Goal: Information Seeking & Learning: Check status

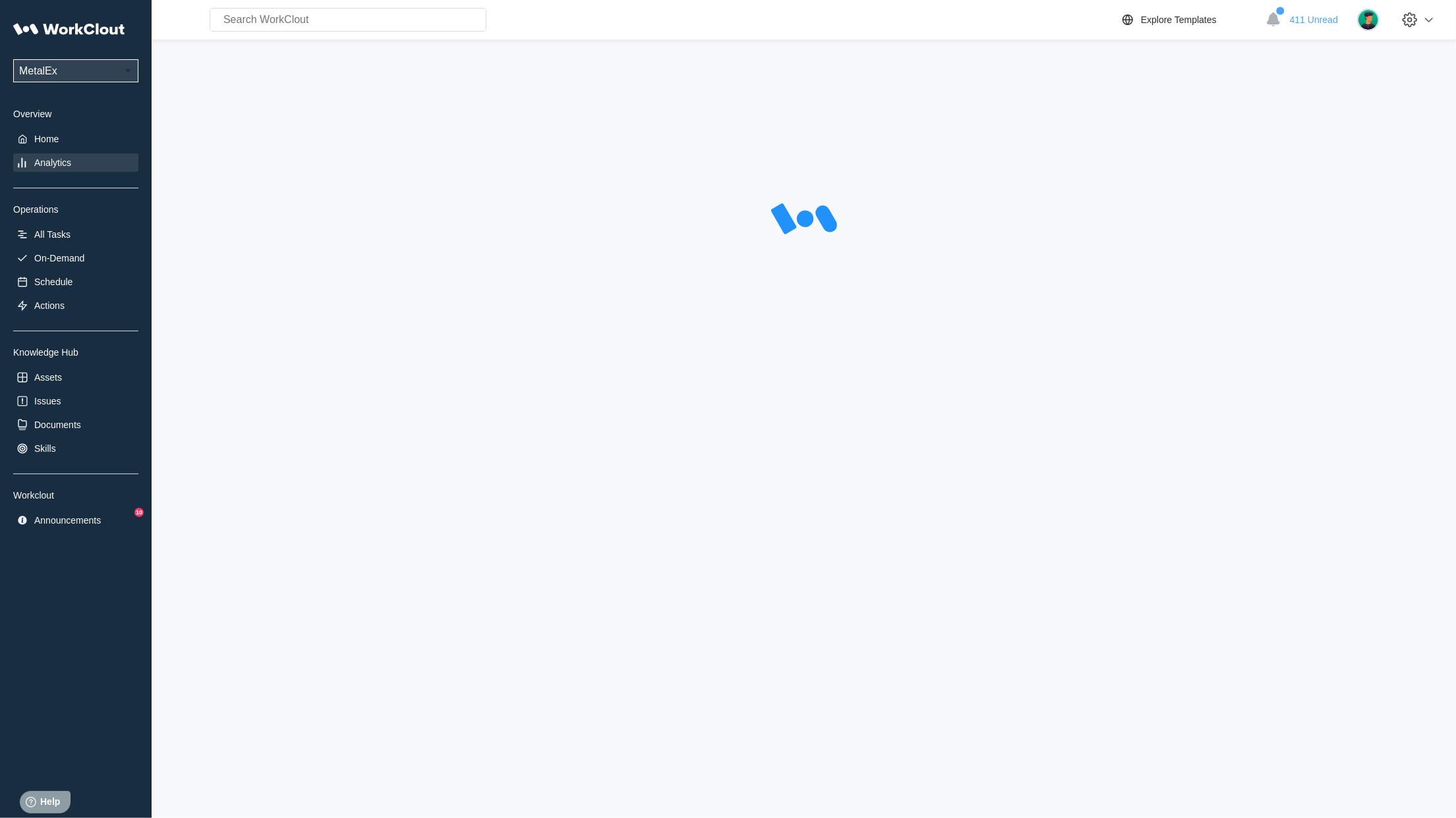
click at [59, 161] on div "Analytics" at bounding box center [53, 163] width 37 height 11
click at [87, 21] on icon at bounding box center [70, 29] width 112 height 28
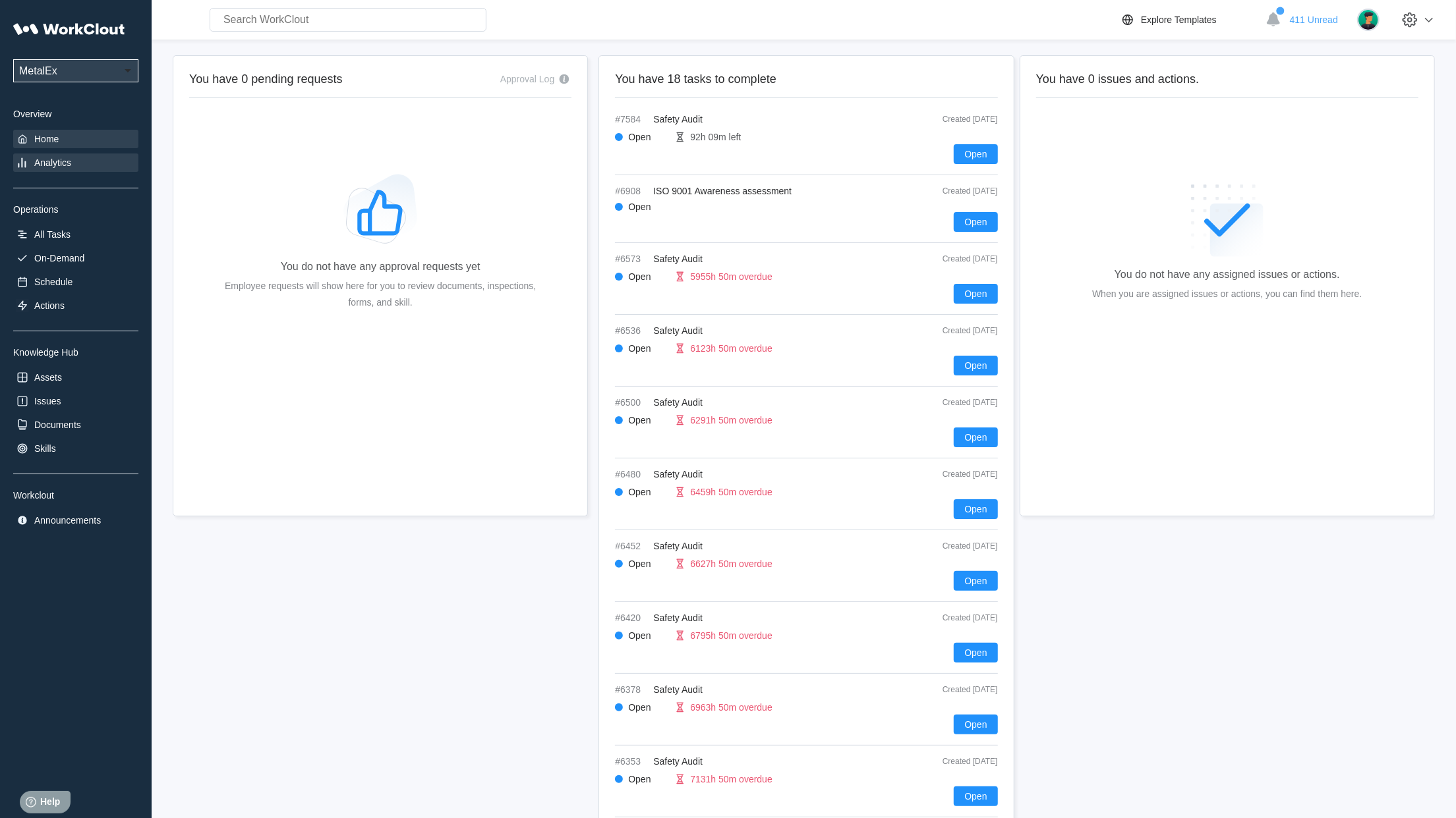
click at [35, 166] on div "Analytics" at bounding box center [53, 163] width 37 height 11
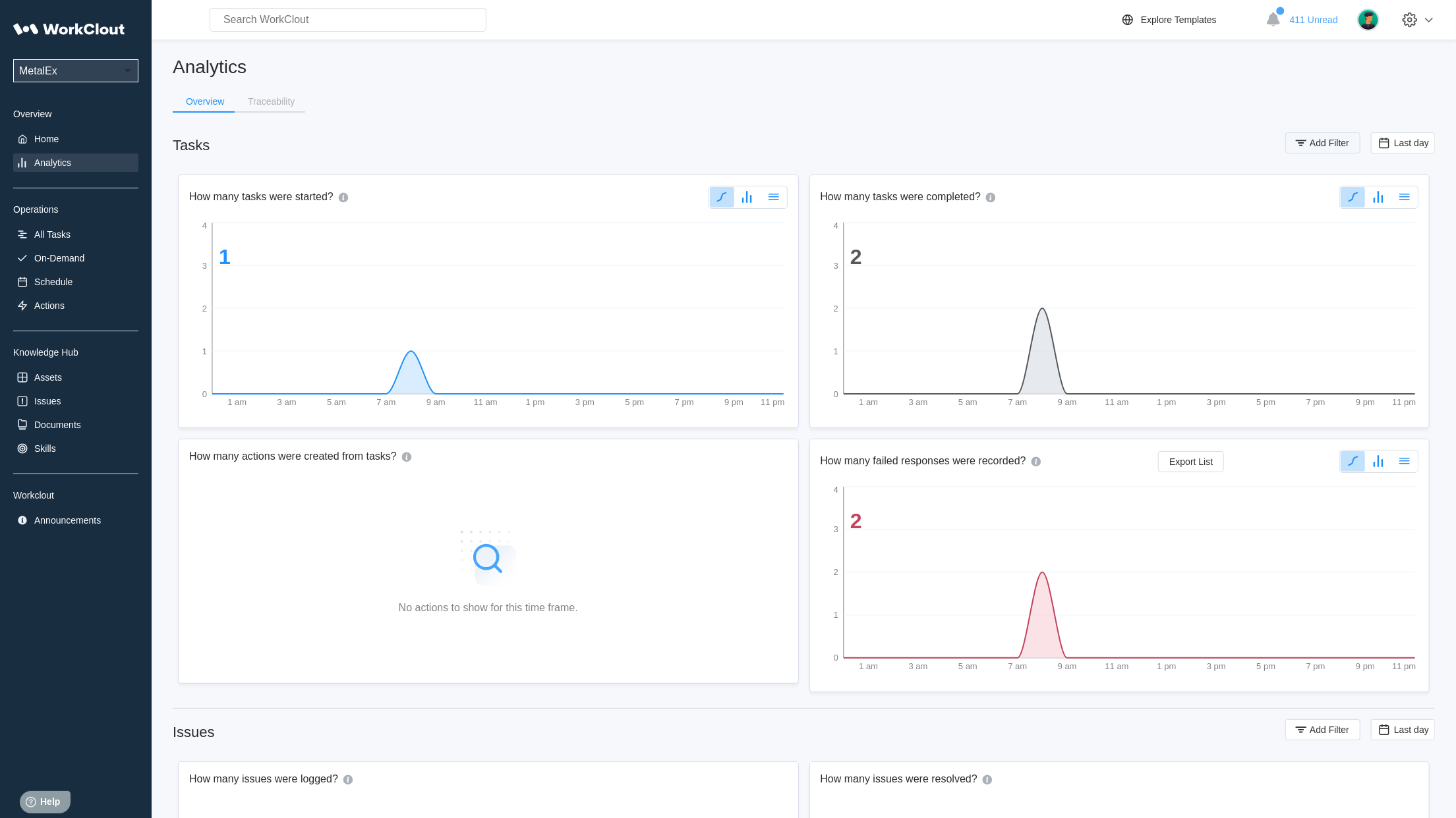
click at [1345, 142] on span "Add Filter" at bounding box center [1329, 143] width 40 height 9
click at [1036, 192] on icon at bounding box center [1037, 195] width 7 height 11
click at [955, 267] on div "Asset" at bounding box center [978, 265] width 126 height 11
click at [1174, 194] on div "Asset" at bounding box center [1201, 194] width 264 height 18
click at [1042, 196] on icon at bounding box center [1037, 194] width 14 height 14
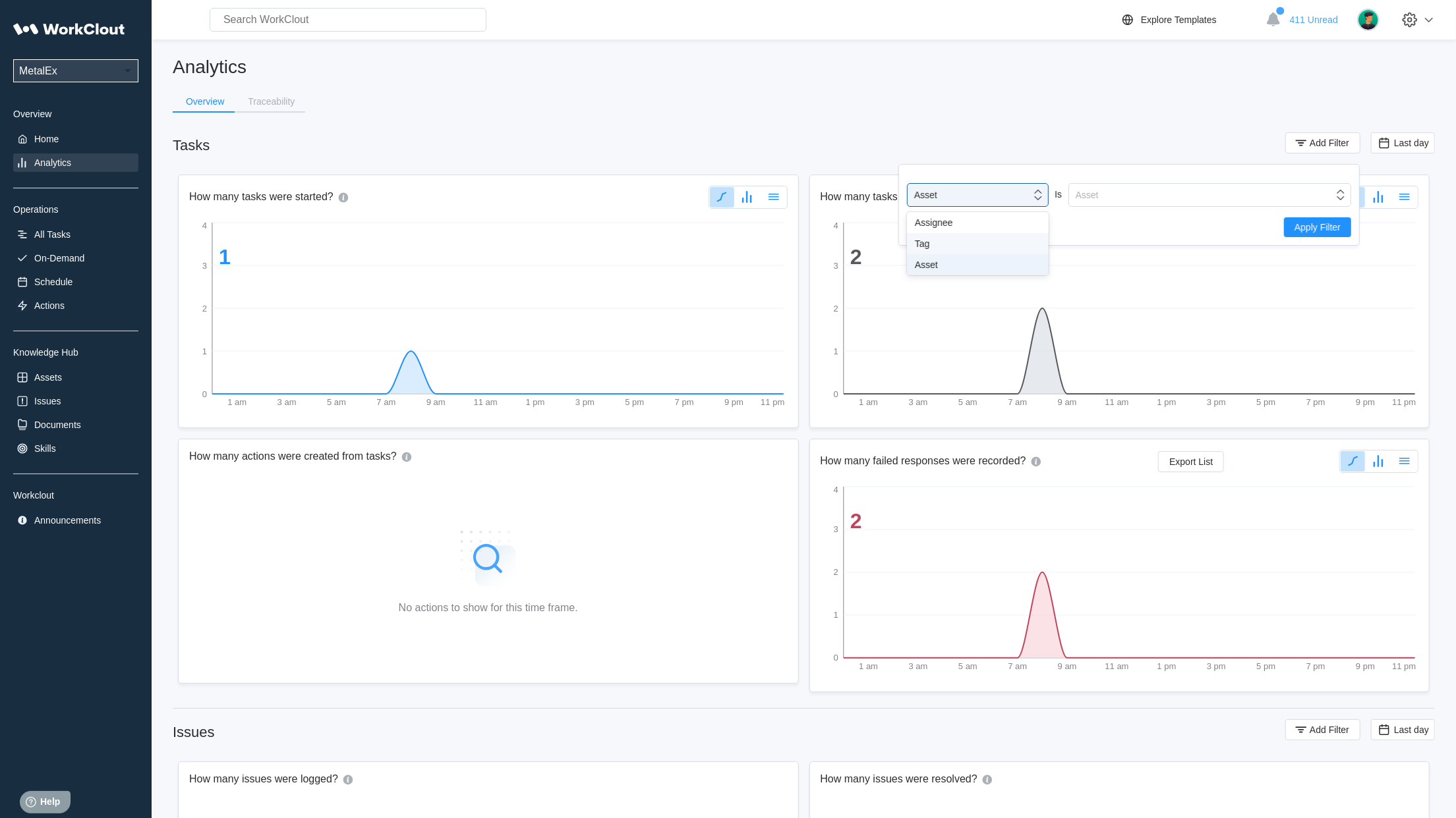
click at [981, 243] on div "Tag" at bounding box center [978, 244] width 126 height 11
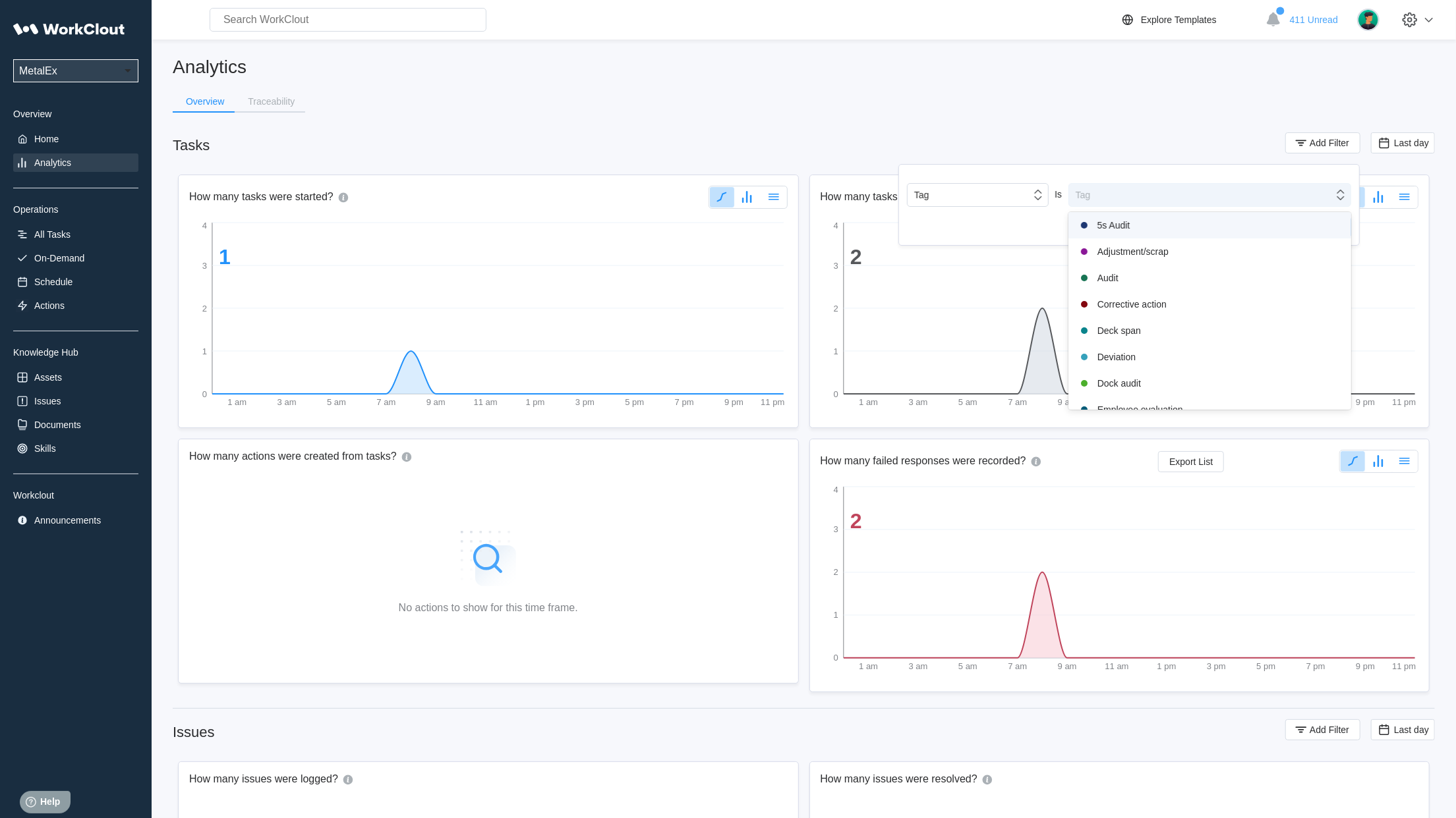
click at [1162, 191] on div "Tag" at bounding box center [1201, 194] width 264 height 18
click at [1150, 324] on div "Safety audit" at bounding box center [1210, 329] width 267 height 16
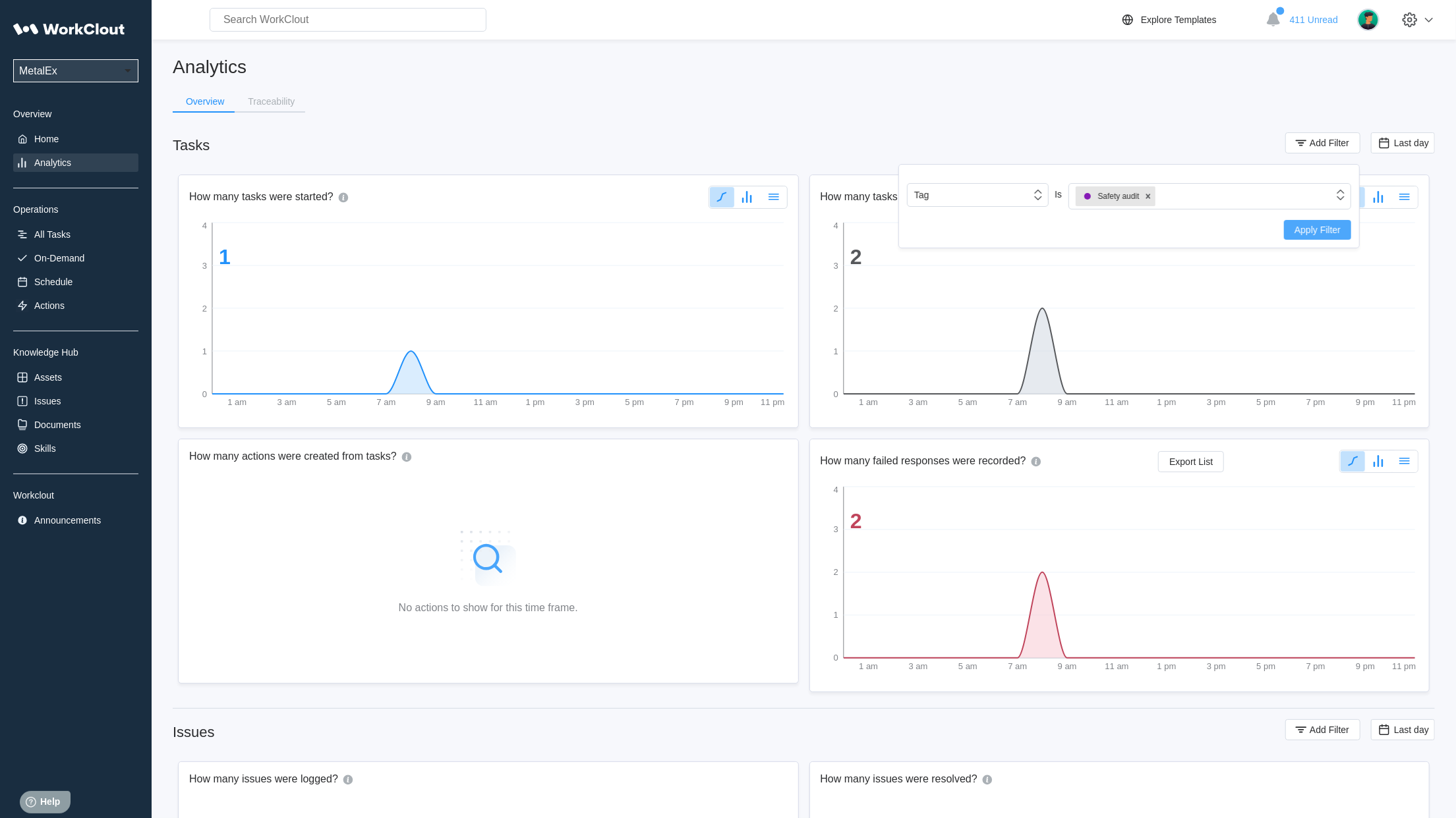
click at [1287, 233] on button "Apply Filter" at bounding box center [1318, 229] width 68 height 20
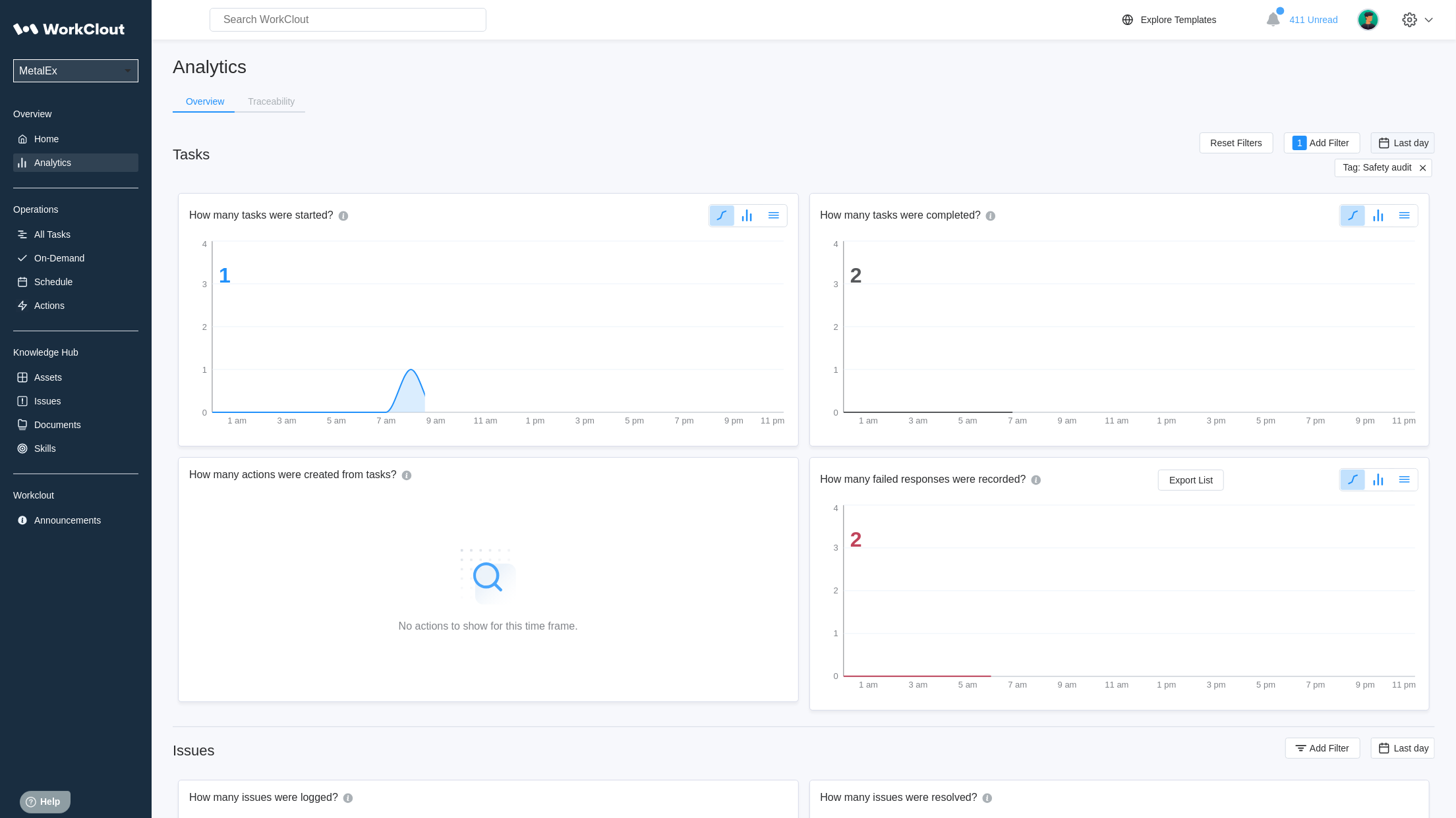
click at [1416, 138] on span "Last day" at bounding box center [1411, 143] width 35 height 11
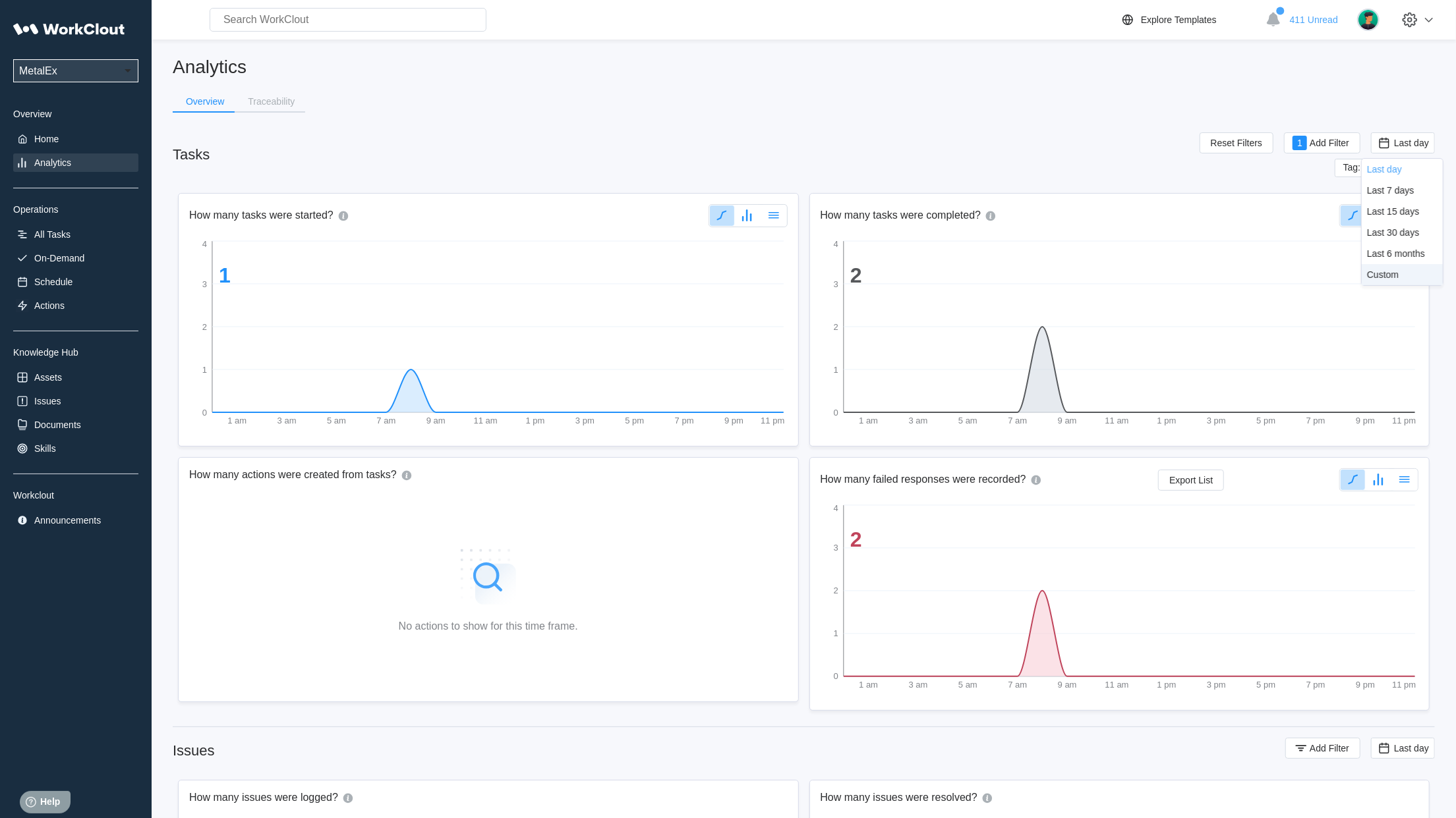
click at [1390, 270] on div "Custom" at bounding box center [1382, 275] width 32 height 11
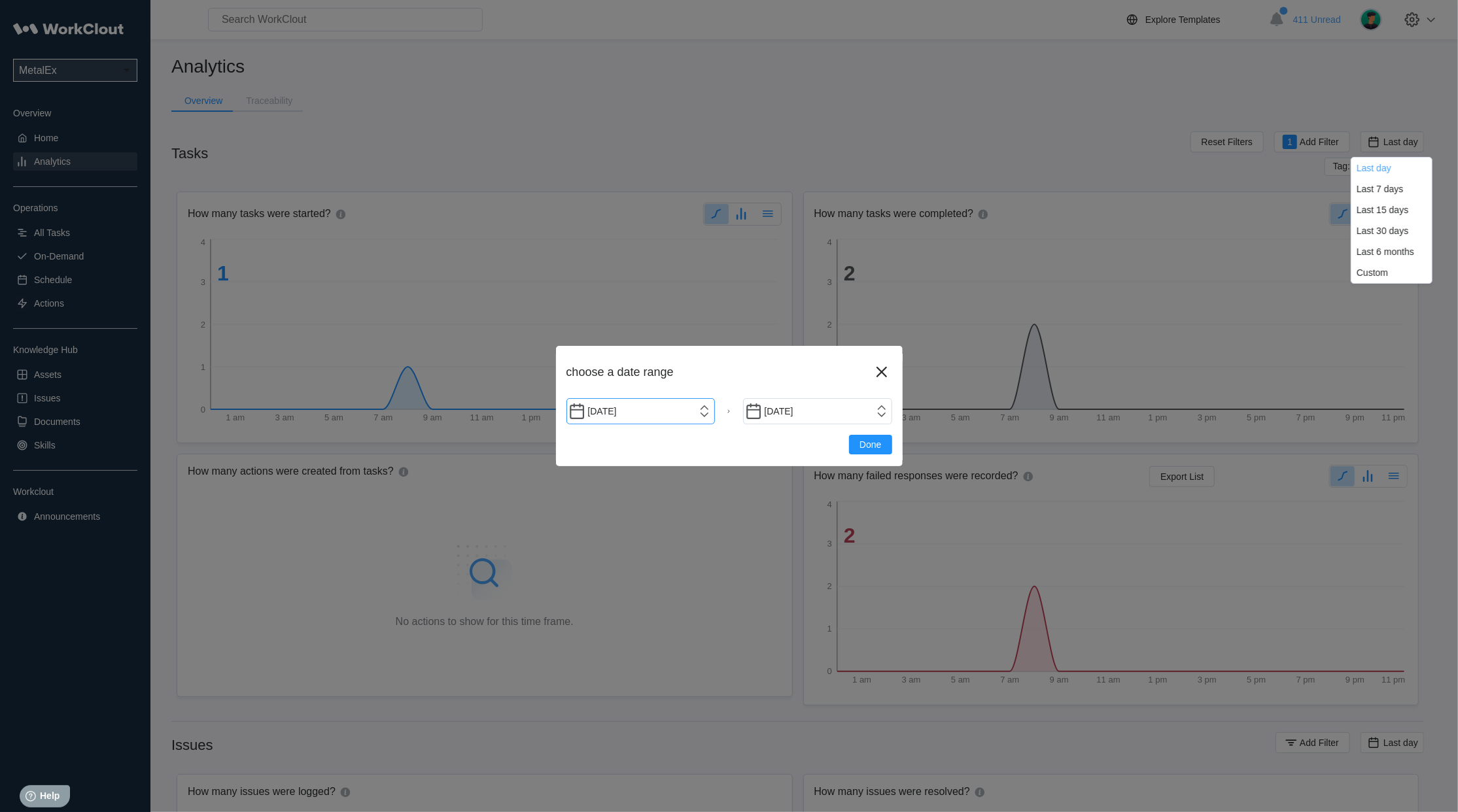
click at [704, 409] on input "[DATE]" at bounding box center [641, 411] width 149 height 26
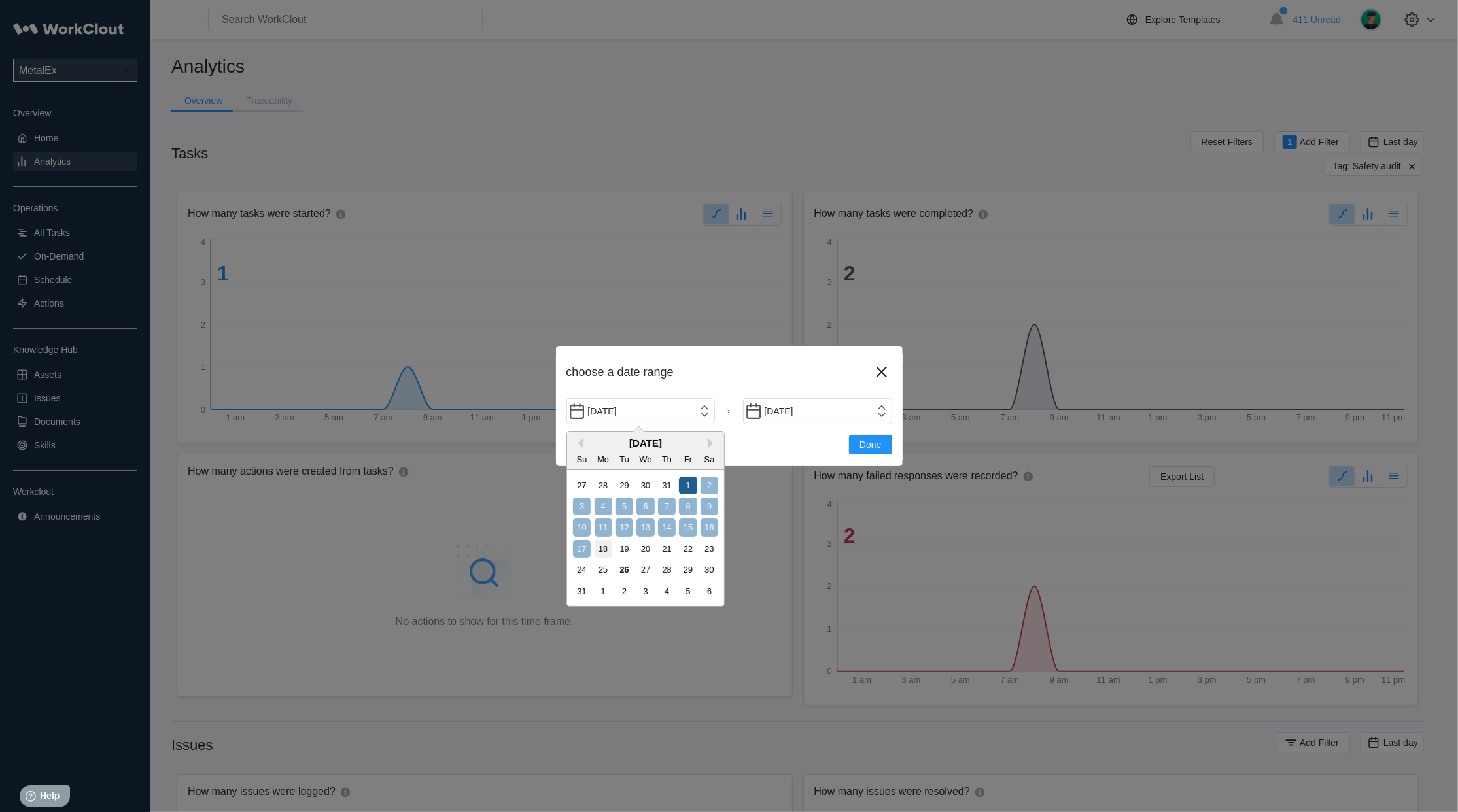
click at [680, 485] on div "1" at bounding box center [688, 485] width 17 height 17
type input "[DATE]"
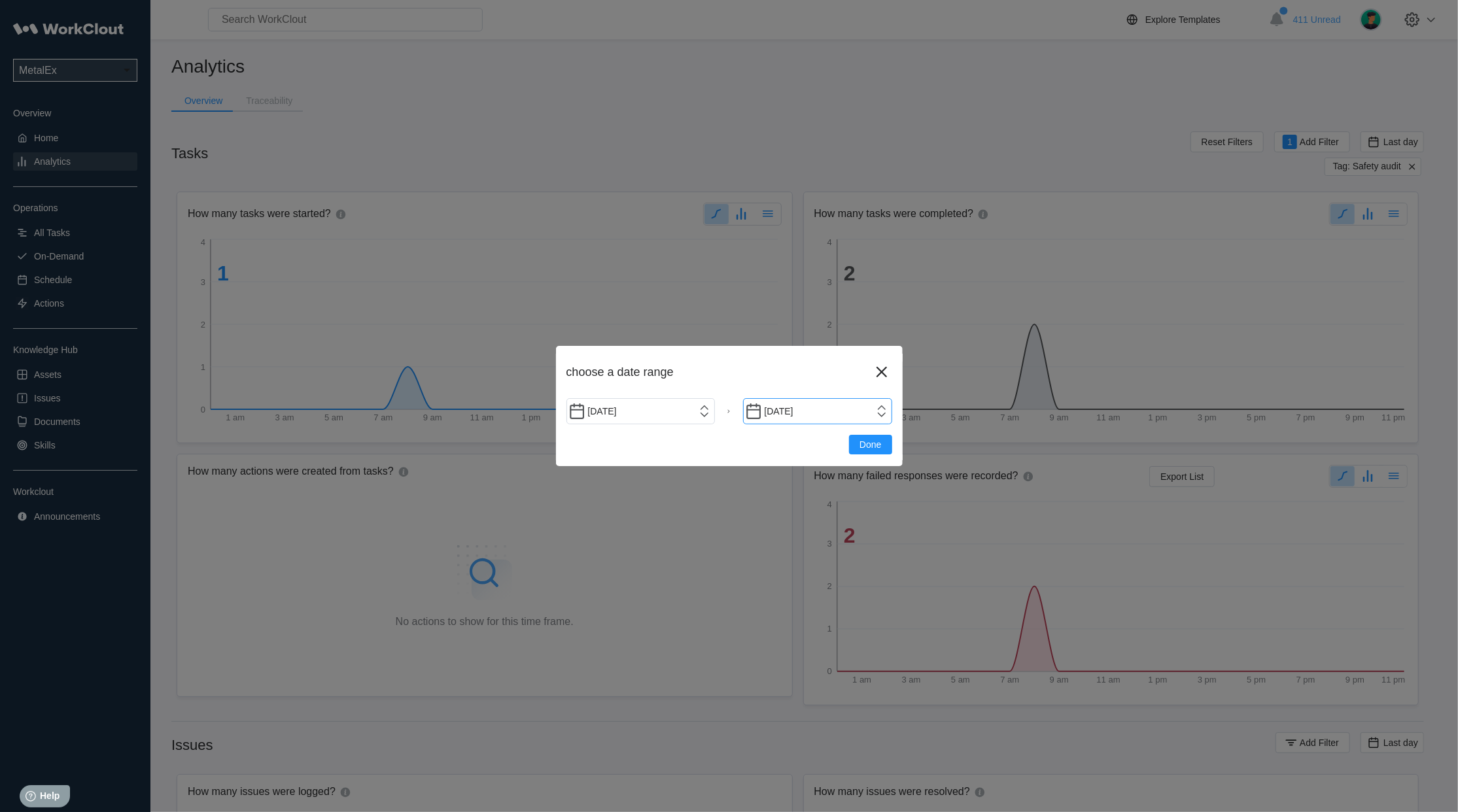
click at [875, 414] on input "[DATE]" at bounding box center [818, 411] width 149 height 26
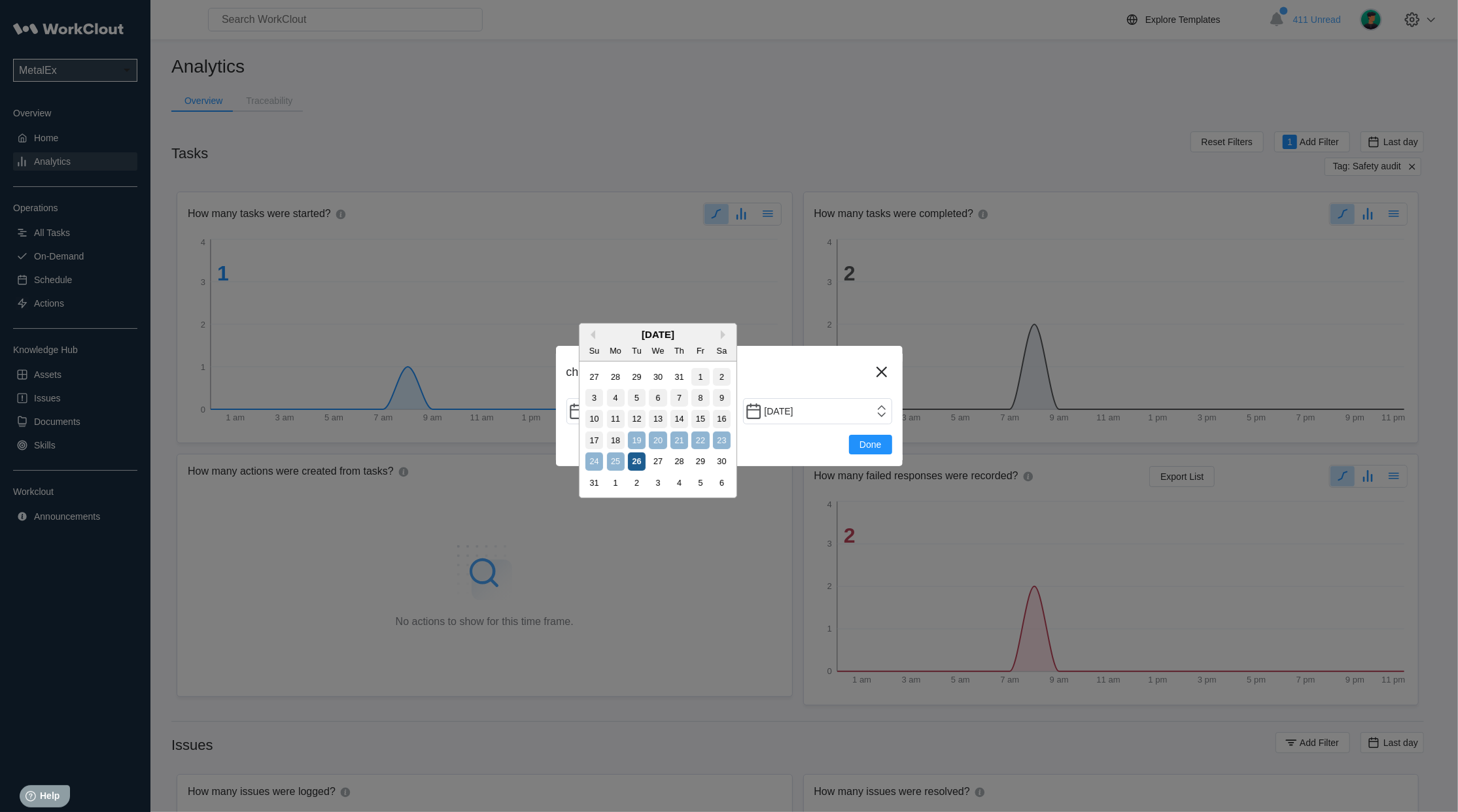
click at [637, 464] on div "26" at bounding box center [637, 461] width 17 height 17
type input "[DATE]"
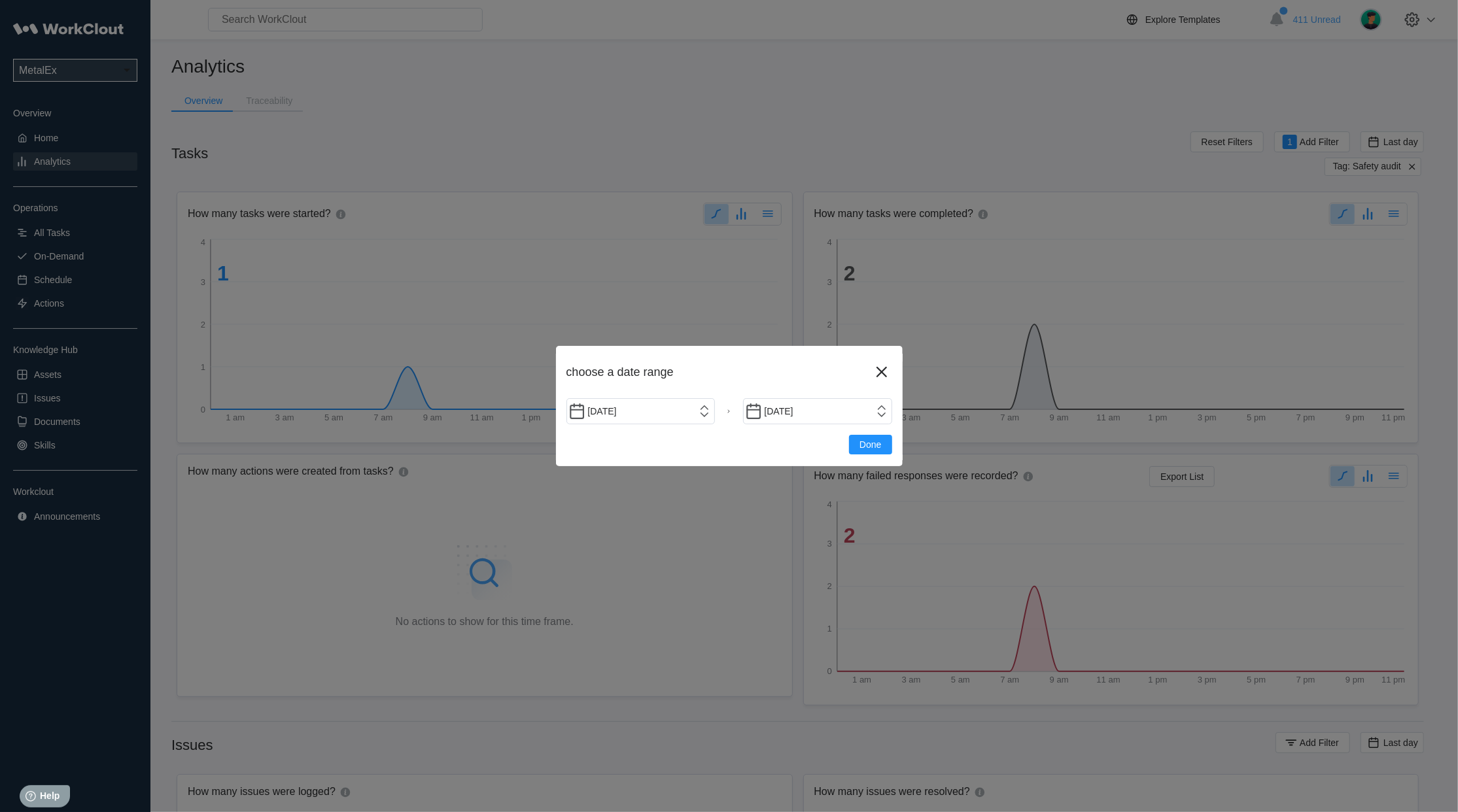
click at [877, 448] on span "Done" at bounding box center [870, 445] width 21 height 9
